Goal: Task Accomplishment & Management: Manage account settings

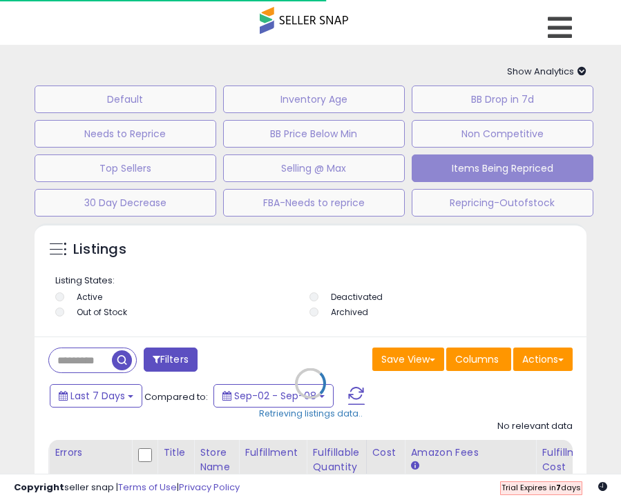
select select "**"
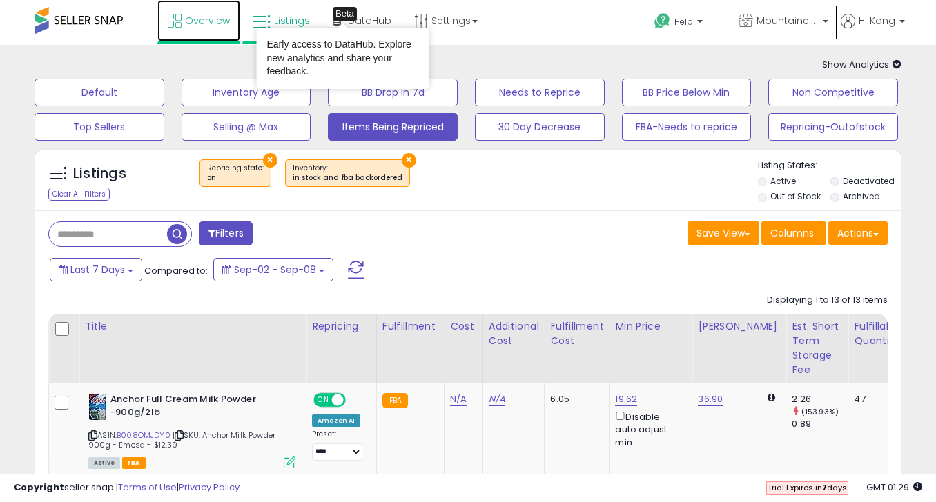
click at [207, 13] on link "Overview" at bounding box center [198, 20] width 83 height 41
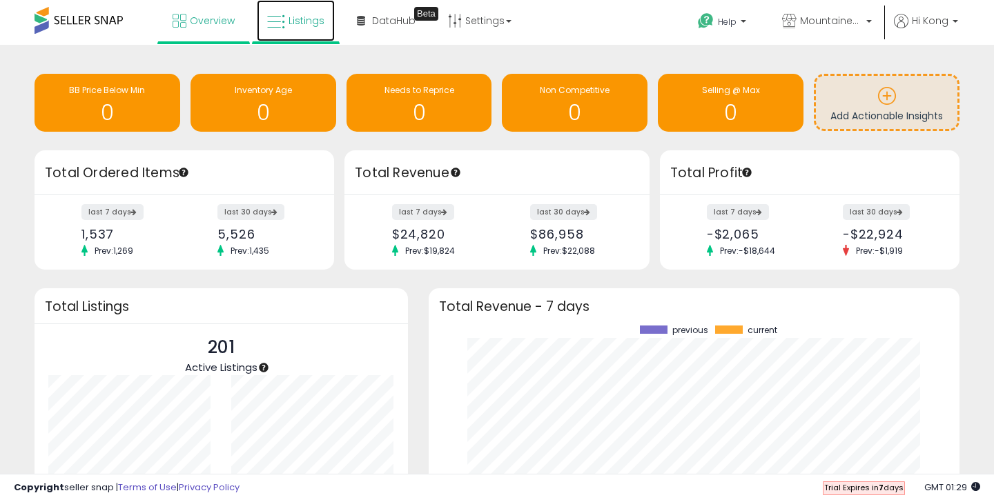
click at [298, 13] on link "Listings" at bounding box center [296, 20] width 78 height 41
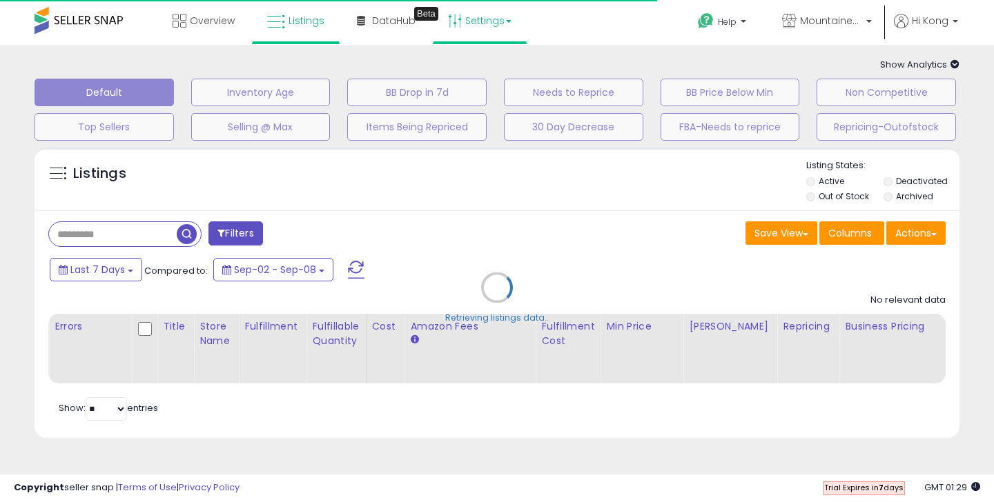
click at [498, 32] on link "Settings" at bounding box center [480, 20] width 84 height 41
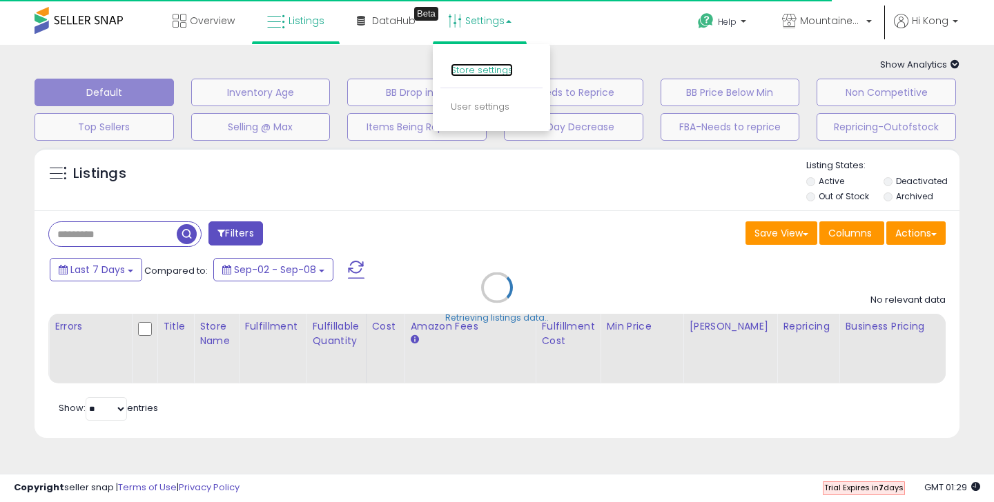
click at [469, 75] on link "Store settings" at bounding box center [482, 70] width 62 height 13
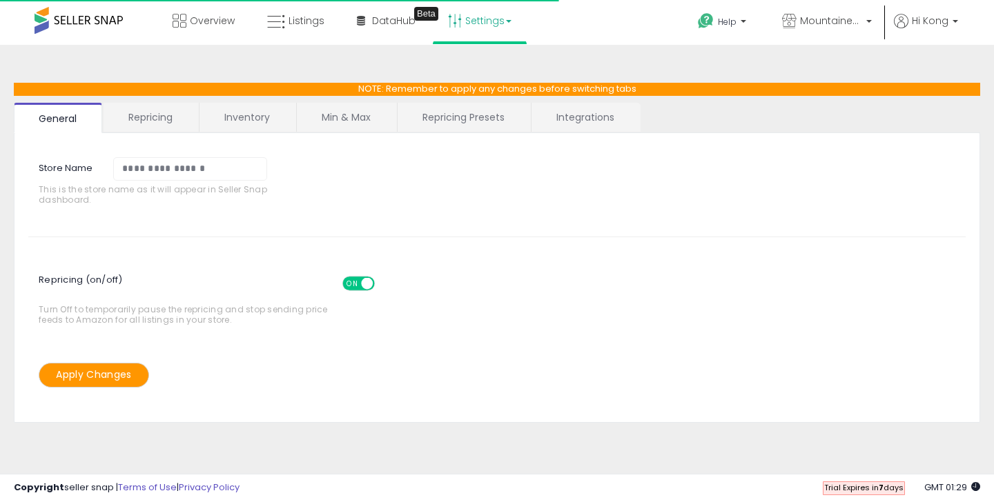
click at [132, 124] on link "Repricing" at bounding box center [151, 117] width 94 height 29
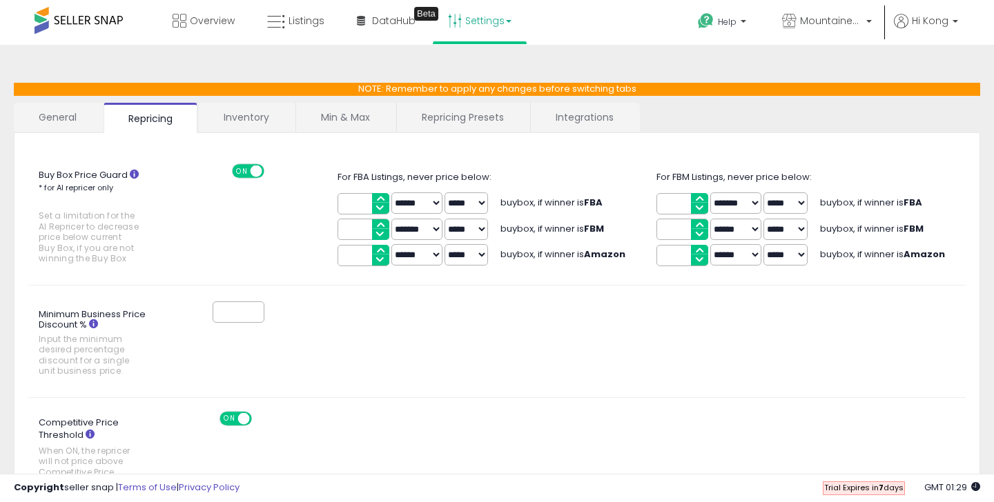
click at [77, 124] on link "General" at bounding box center [58, 117] width 88 height 29
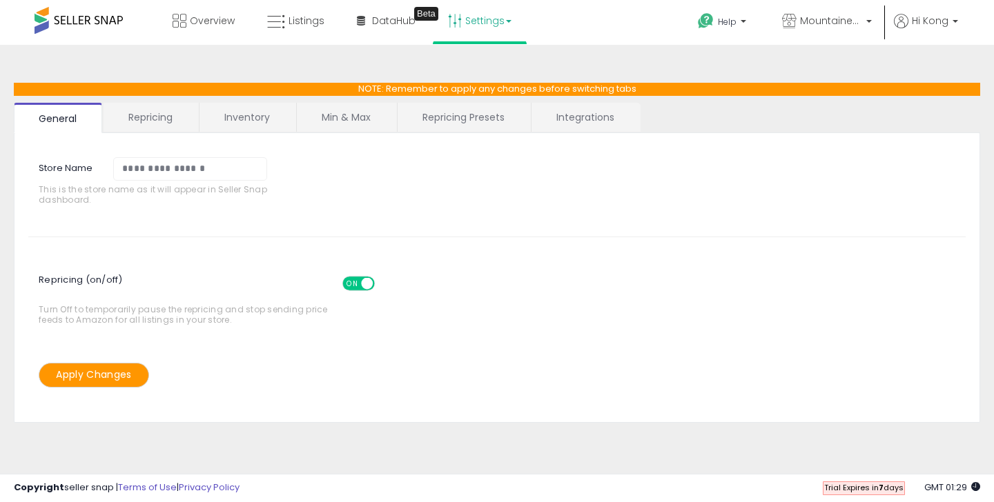
click at [177, 124] on link "Repricing" at bounding box center [151, 117] width 94 height 29
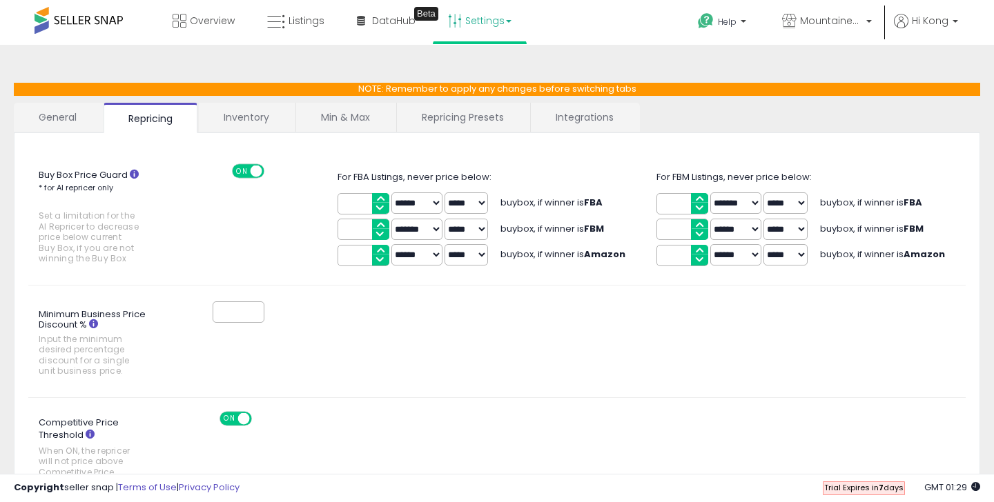
click at [226, 117] on link "Inventory" at bounding box center [246, 117] width 95 height 29
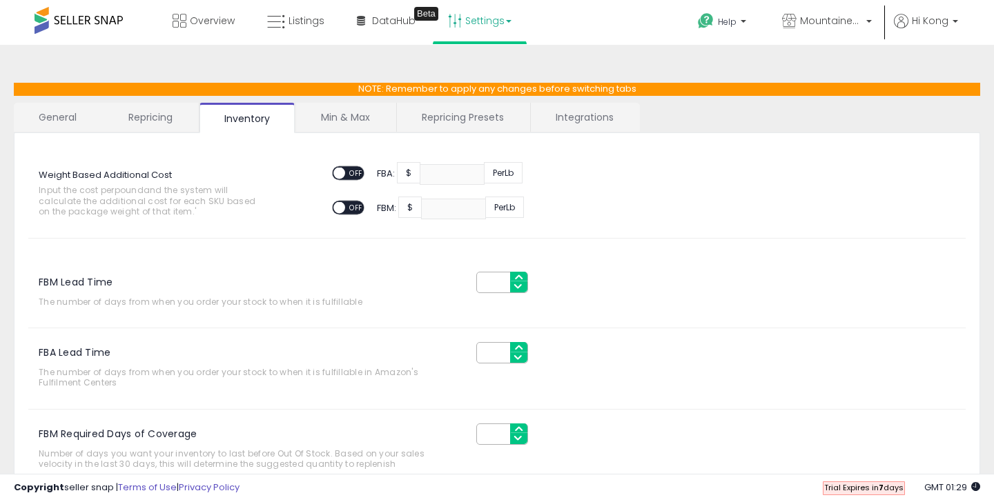
click at [357, 110] on link "Min & Max" at bounding box center [345, 117] width 99 height 29
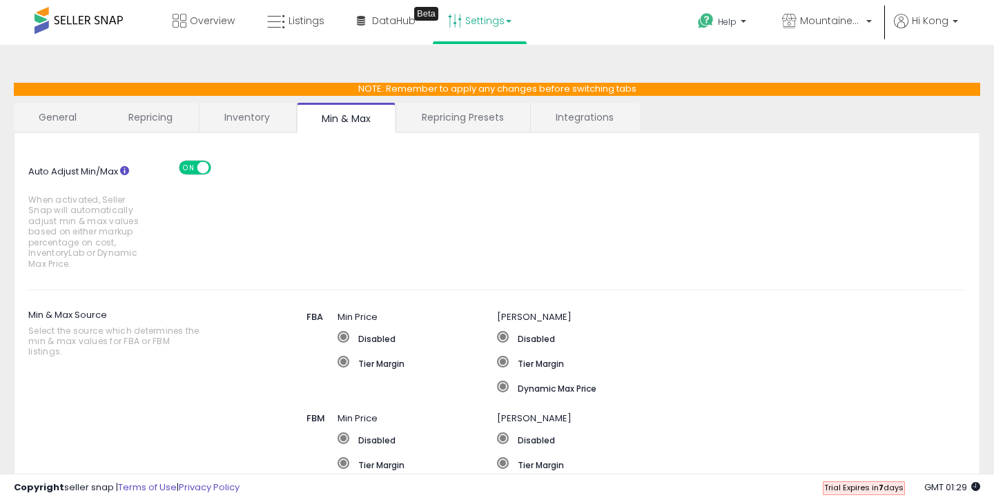
click at [462, 112] on link "Repricing Presets" at bounding box center [463, 117] width 132 height 29
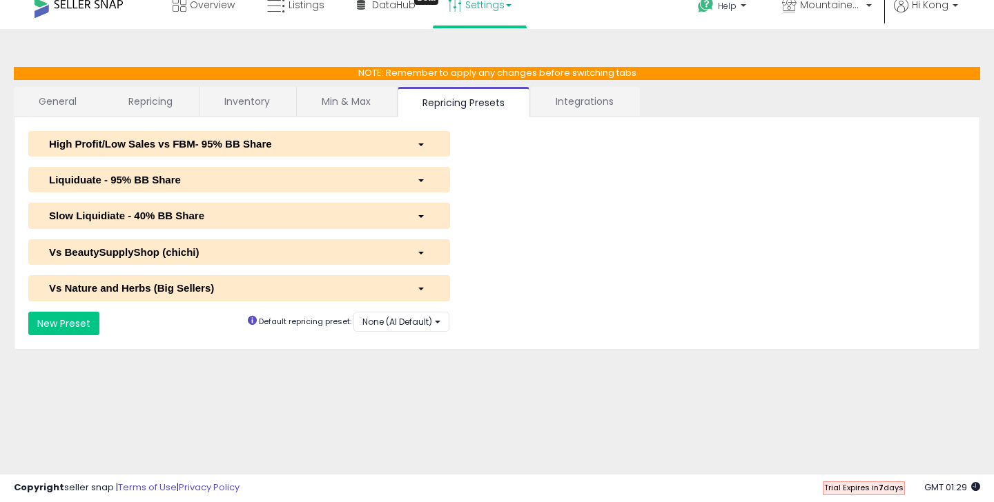
scroll to position [19, 0]
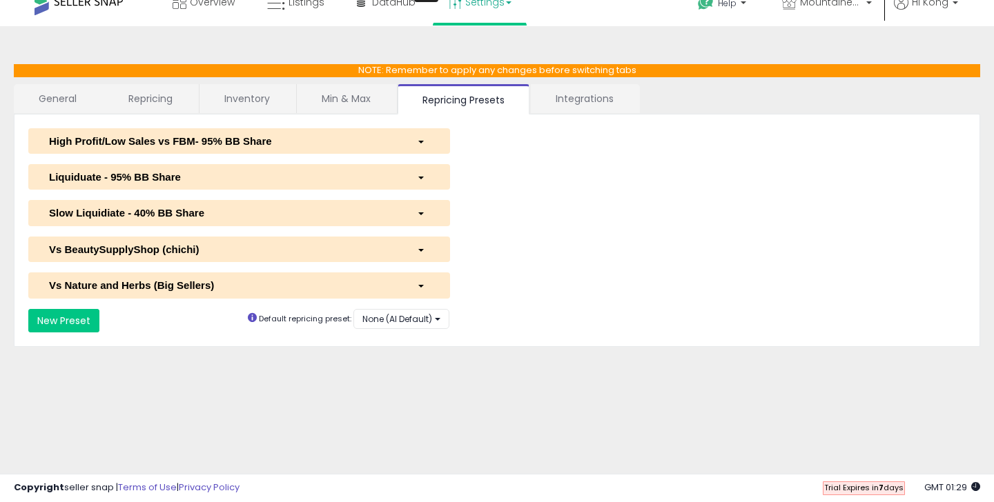
click at [585, 109] on link "Integrations" at bounding box center [585, 98] width 108 height 29
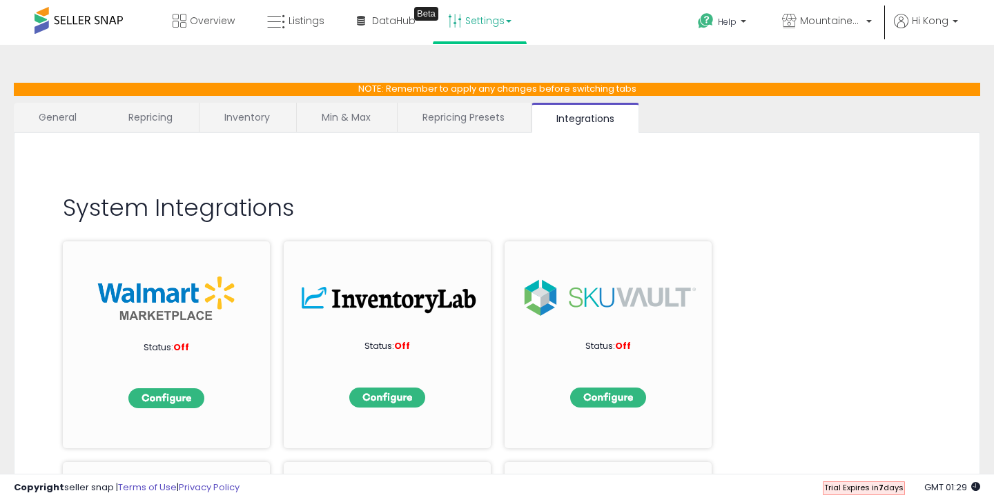
click at [471, 131] on li "Repricing Presets" at bounding box center [465, 117] width 134 height 29
click at [465, 109] on link "Repricing Presets" at bounding box center [464, 117] width 132 height 29
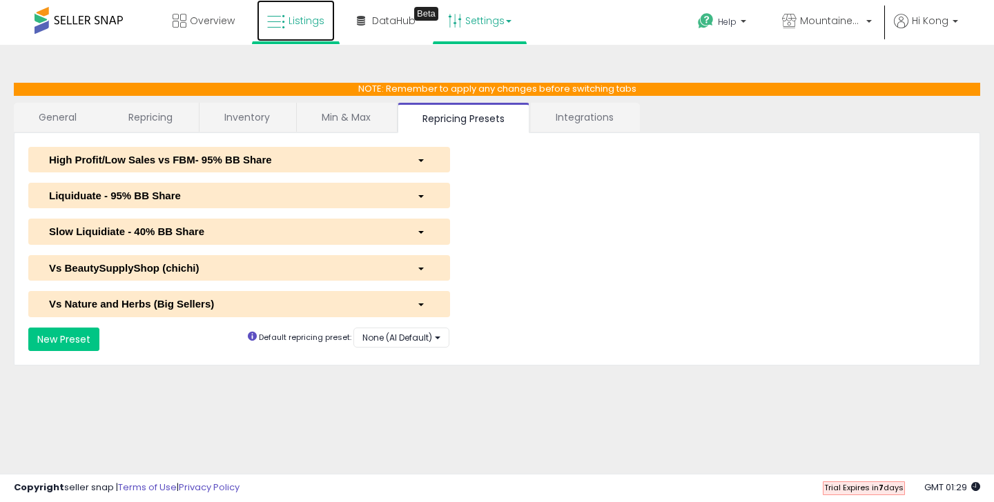
click at [305, 21] on span "Listings" at bounding box center [307, 21] width 36 height 14
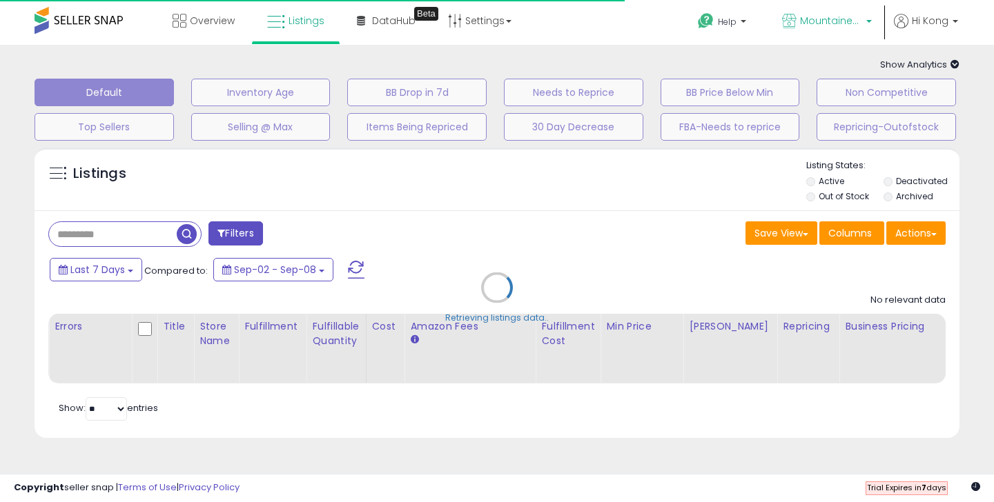
click at [828, 21] on span "MountaineerBrand" at bounding box center [831, 21] width 62 height 14
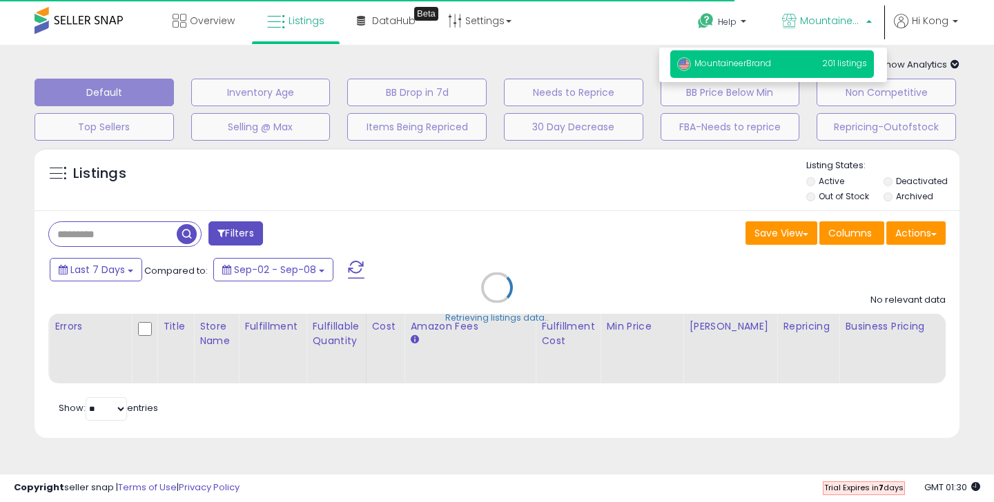
click at [795, 68] on p "MountaineerBrand 201 listings" at bounding box center [772, 64] width 204 height 28
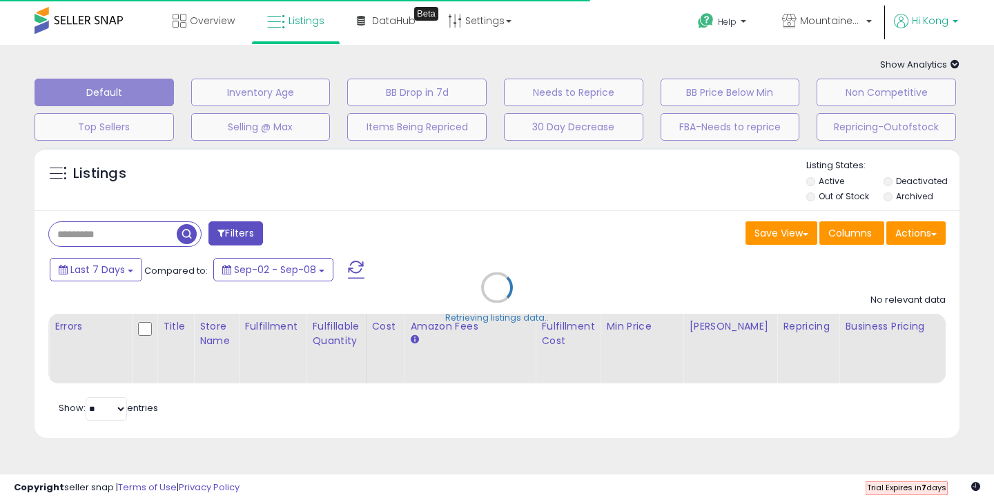
click at [943, 24] on span "Hi Kong" at bounding box center [930, 21] width 37 height 14
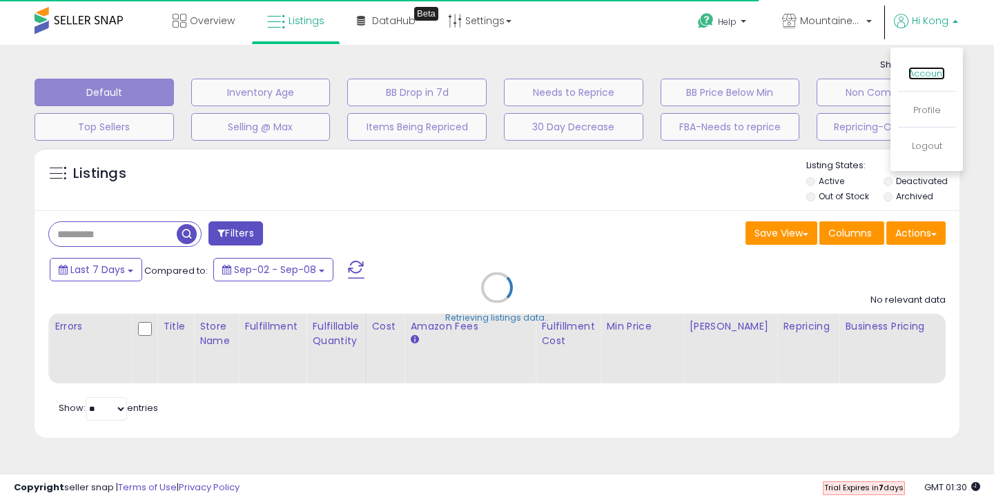
click at [921, 70] on link "Account" at bounding box center [926, 73] width 37 height 13
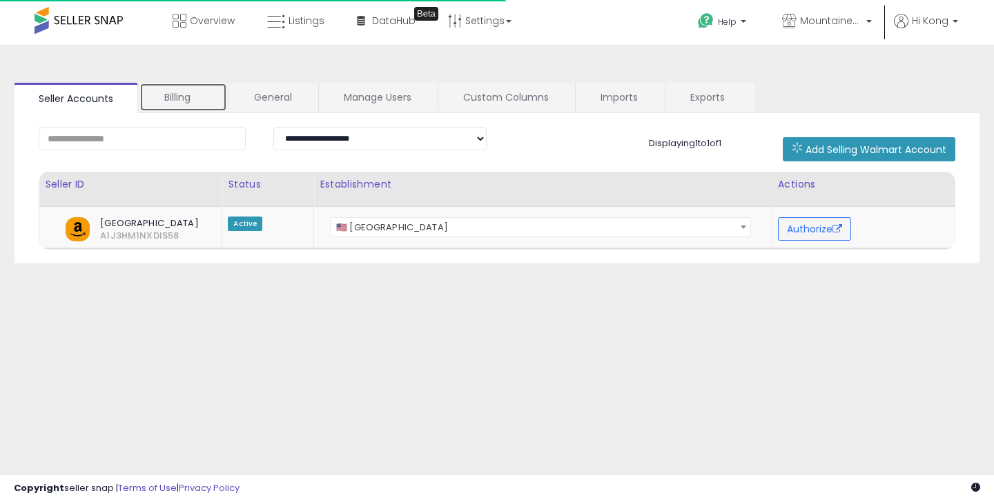
click at [206, 97] on link "Billing" at bounding box center [183, 97] width 88 height 29
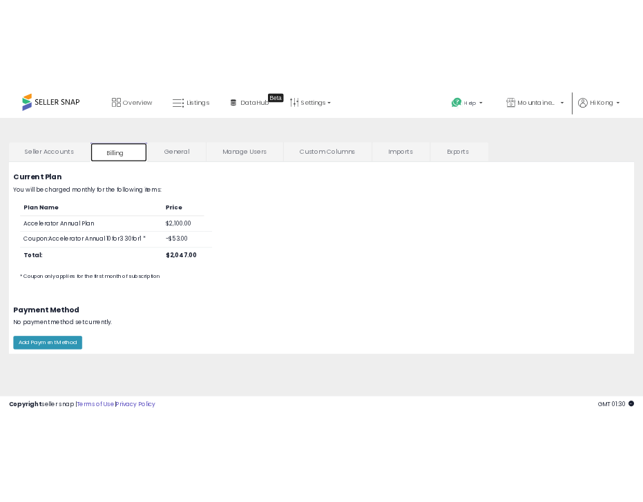
scroll to position [34, 0]
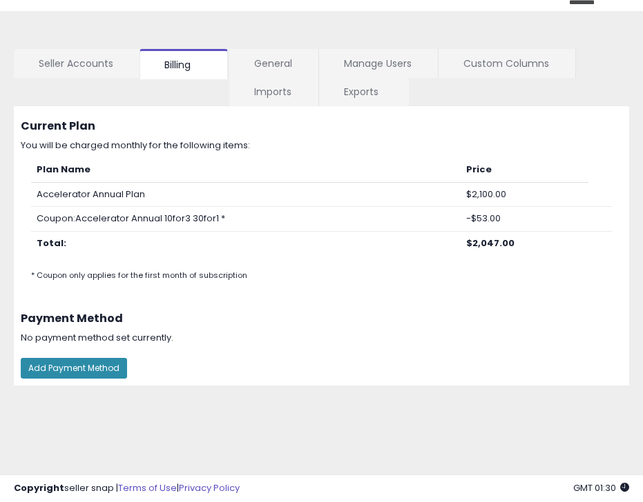
click at [77, 371] on button "Add Payment Method" at bounding box center [74, 368] width 106 height 21
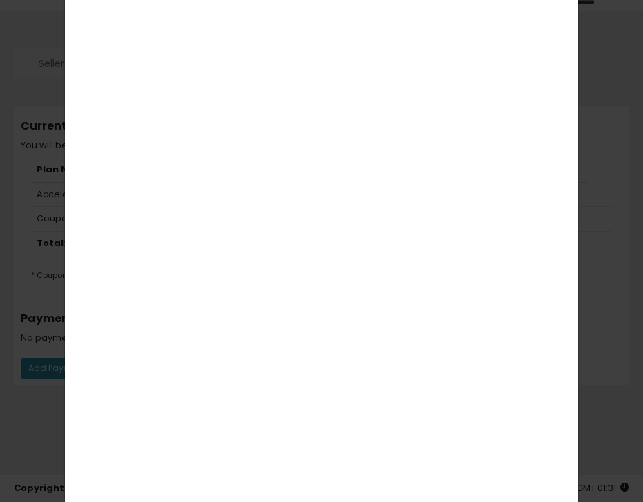
scroll to position [0, 0]
